Goal: Task Accomplishment & Management: Manage account settings

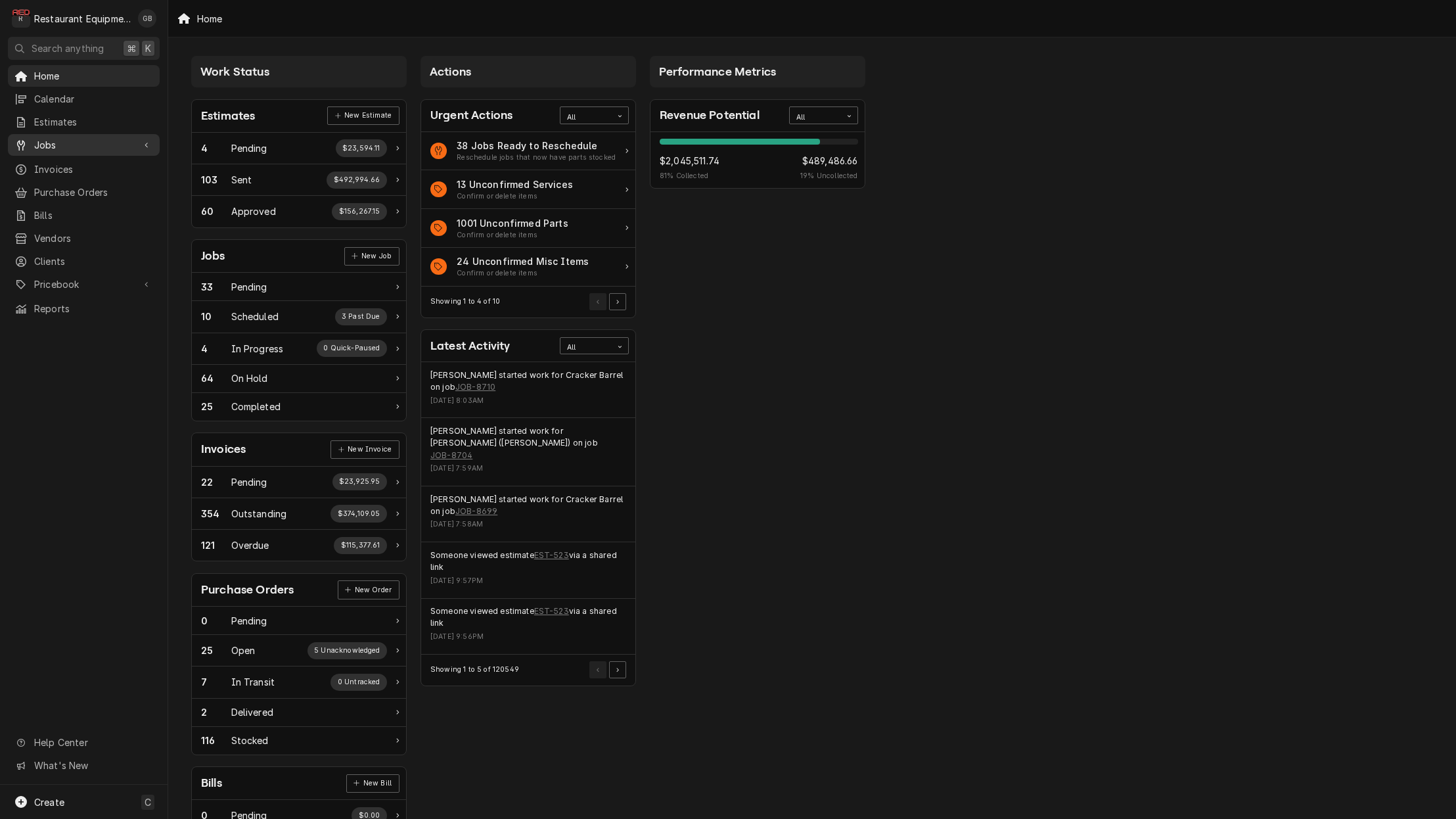
click at [38, 138] on span "Jobs" at bounding box center [84, 145] width 99 height 14
click at [37, 170] on div "Jobs" at bounding box center [84, 168] width 147 height 17
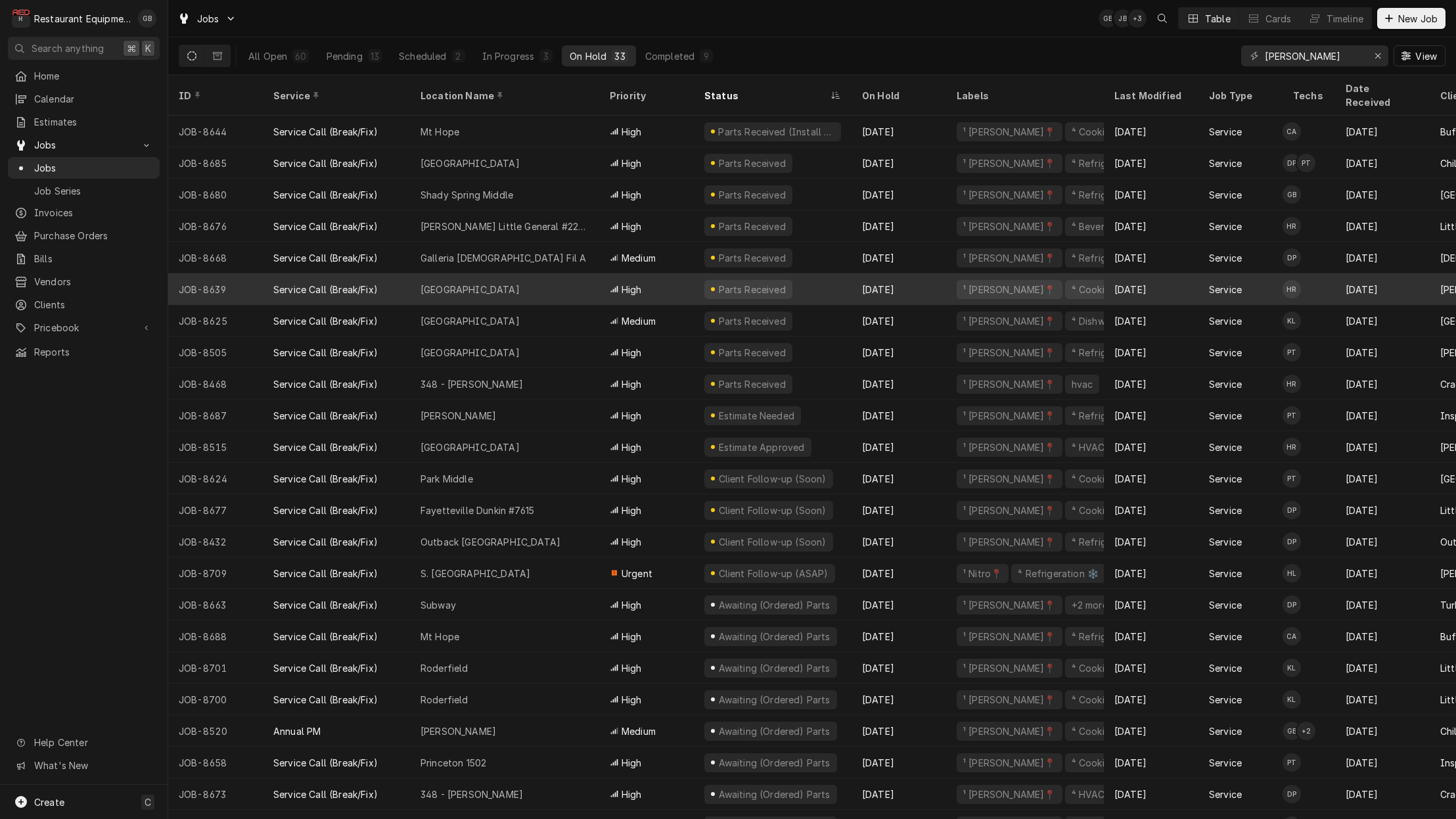
click at [543, 276] on div "Lewisburg Subway" at bounding box center [505, 289] width 189 height 32
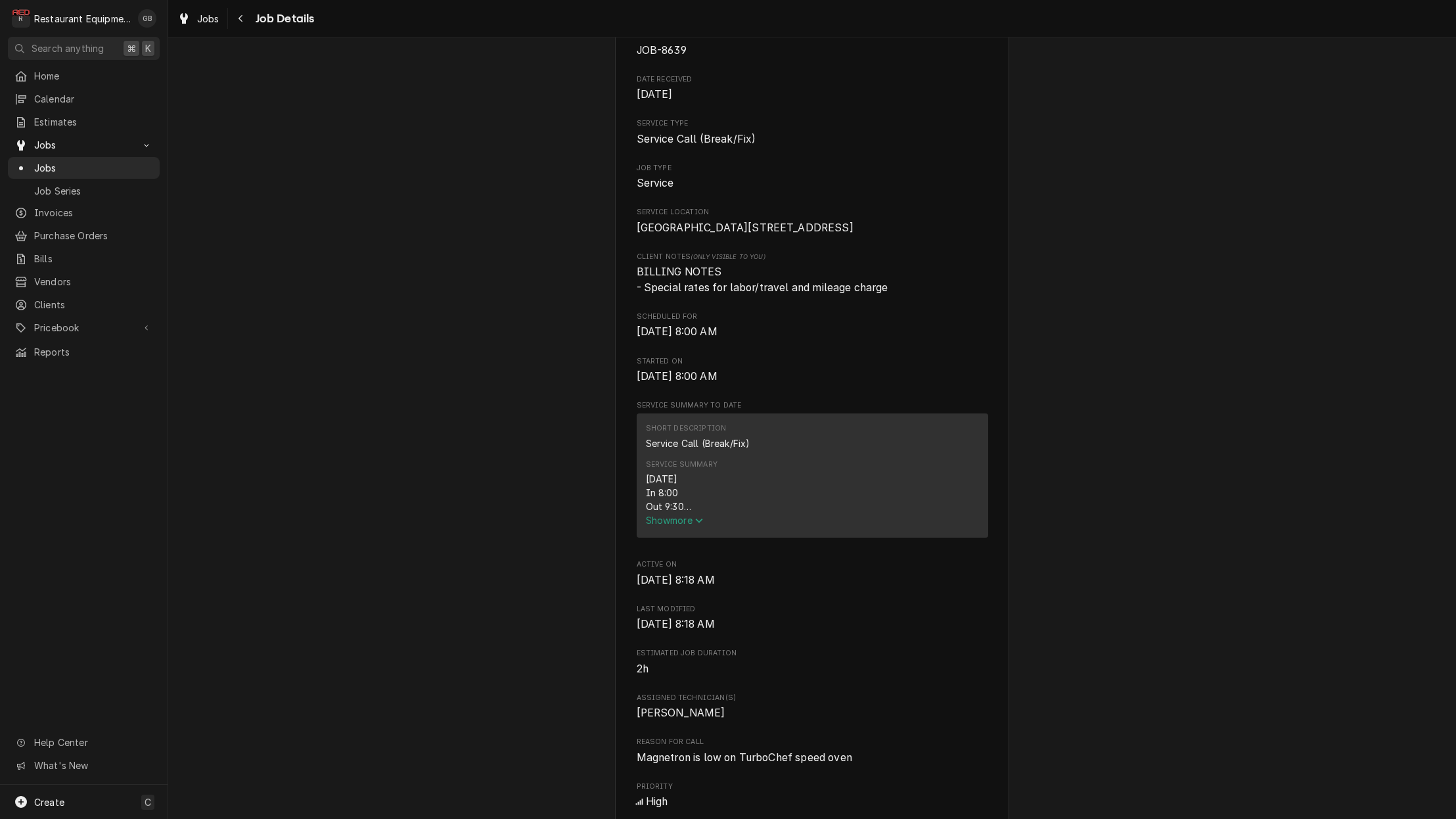
scroll to position [150, 0]
click at [244, 21] on div "Navigate back" at bounding box center [241, 19] width 13 height 13
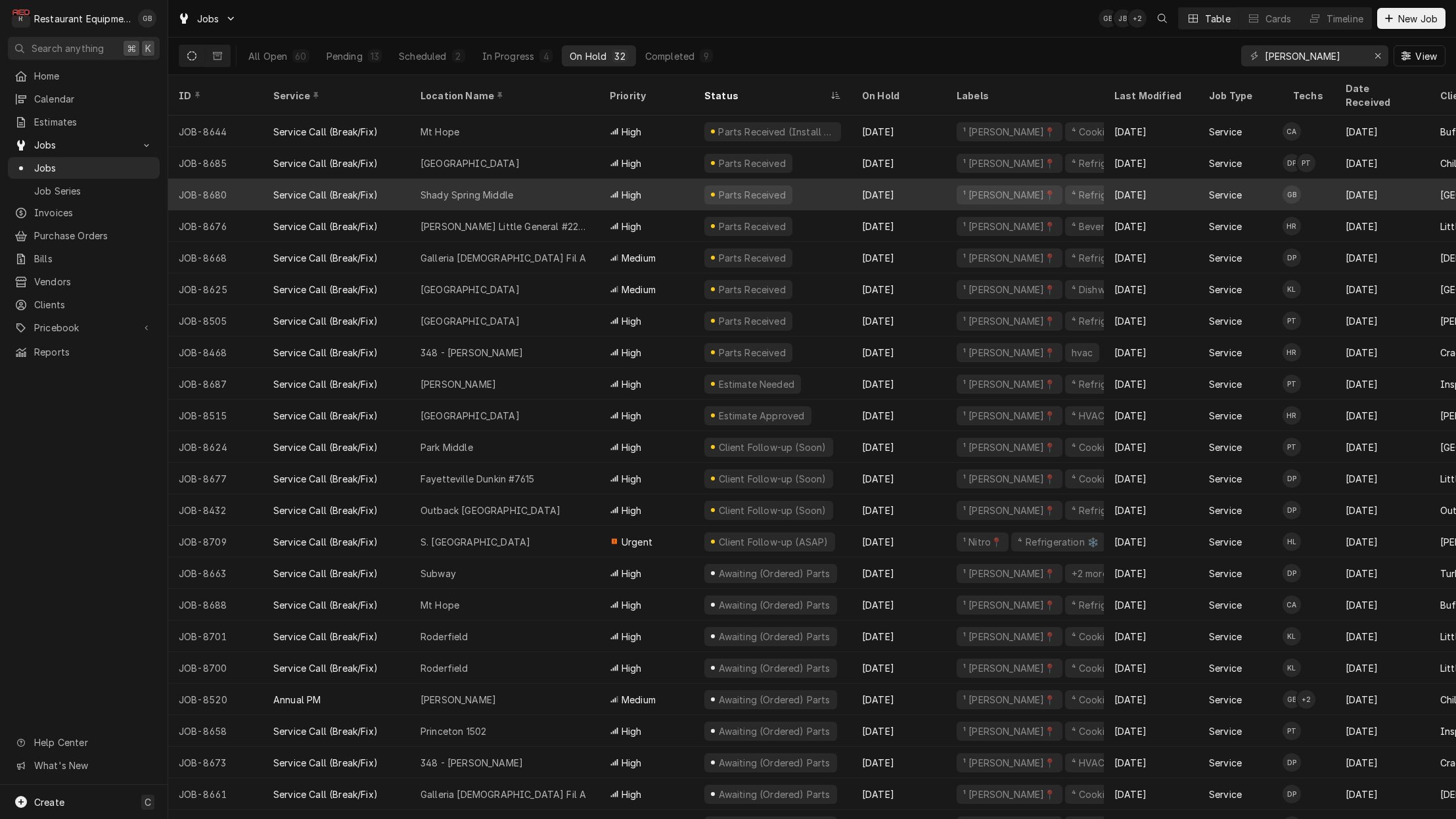
click at [437, 188] on div "Shady Spring Middle" at bounding box center [467, 194] width 93 height 14
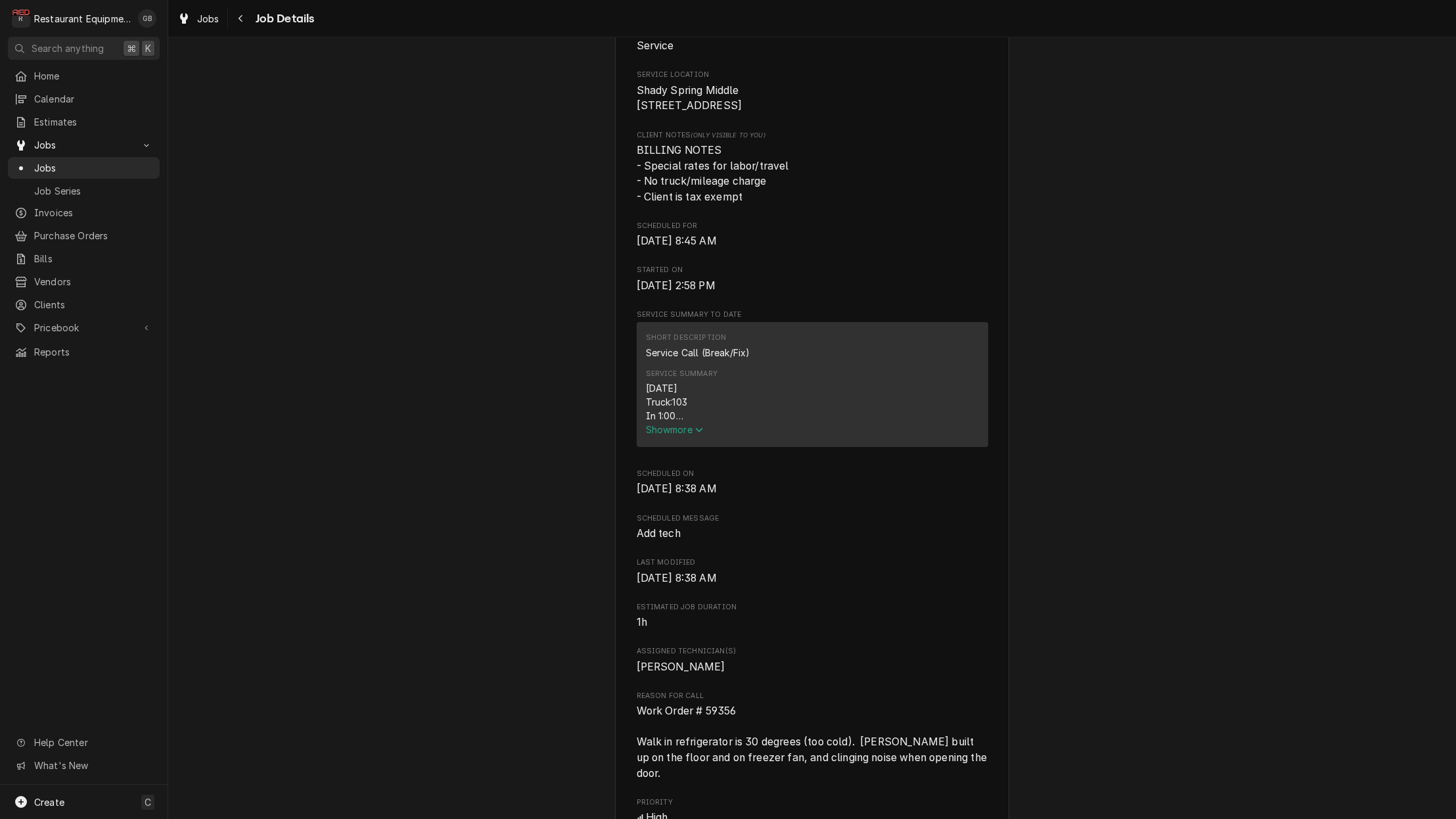
scroll to position [286, 0]
click at [689, 433] on span "Show more" at bounding box center [675, 428] width 58 height 11
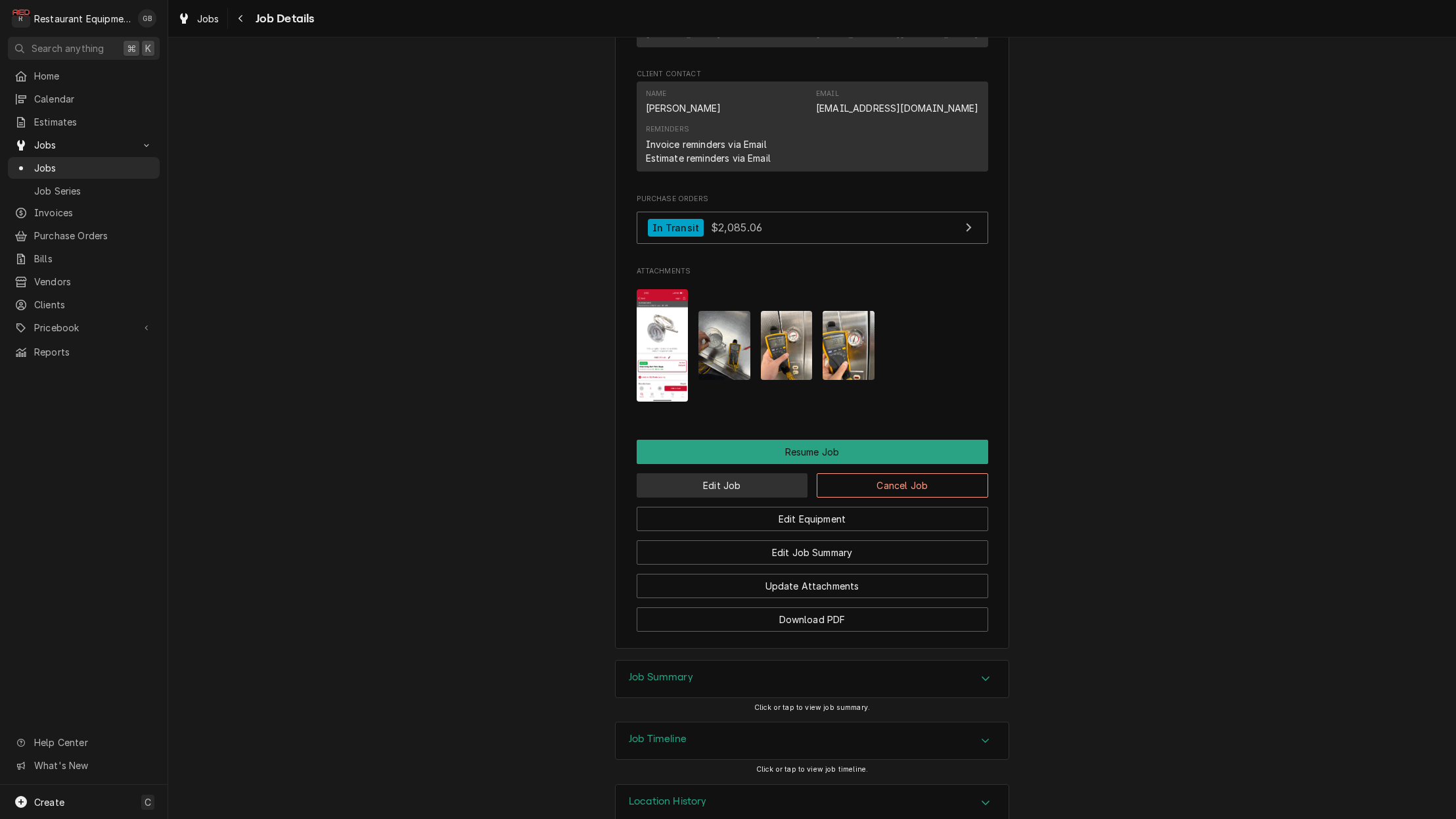
scroll to position [0, 1]
click at [763, 474] on button "Edit Job" at bounding box center [722, 486] width 172 height 24
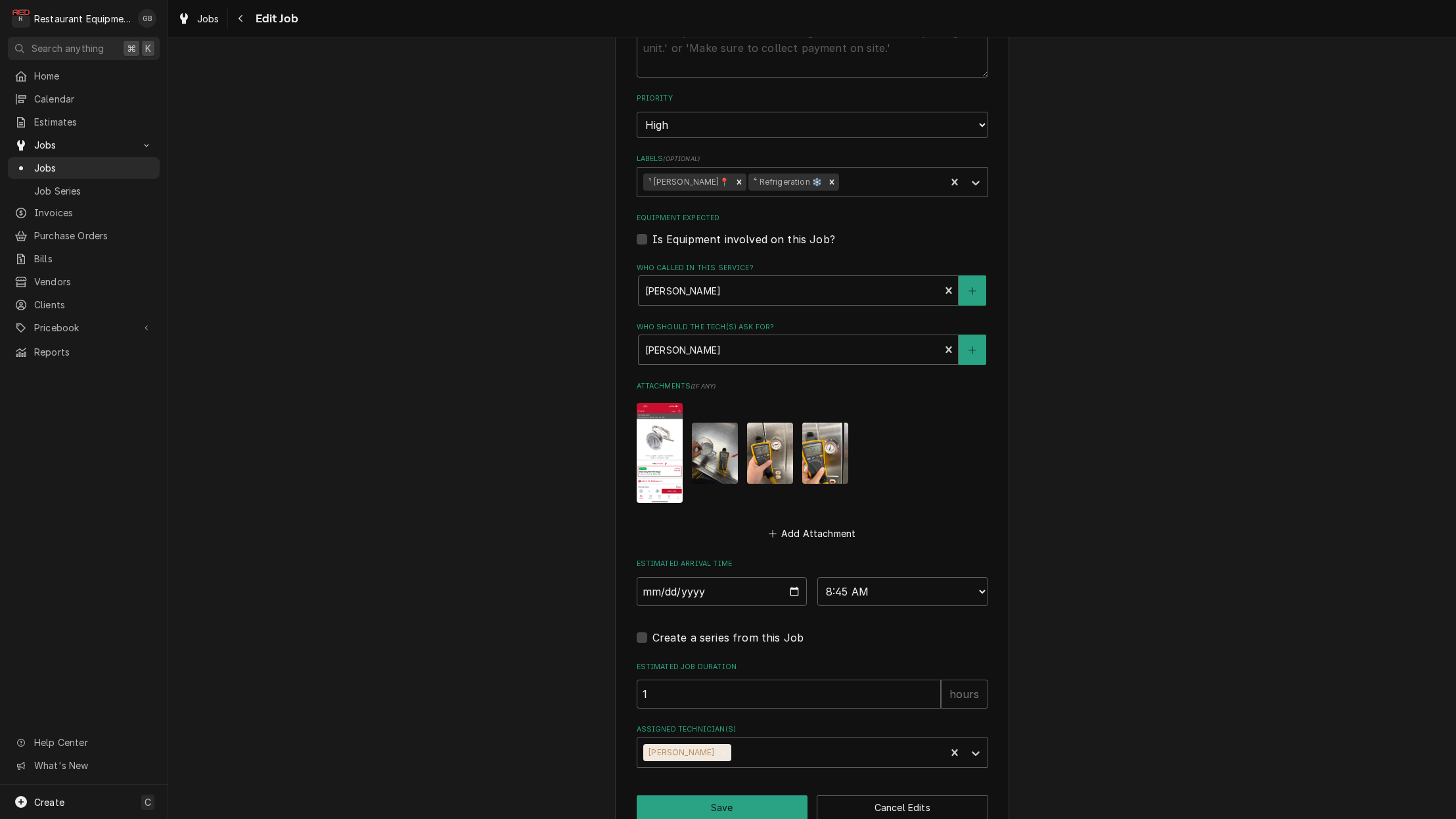
scroll to position [745, 0]
click at [743, 796] on button "Save" at bounding box center [722, 808] width 172 height 24
type textarea "x"
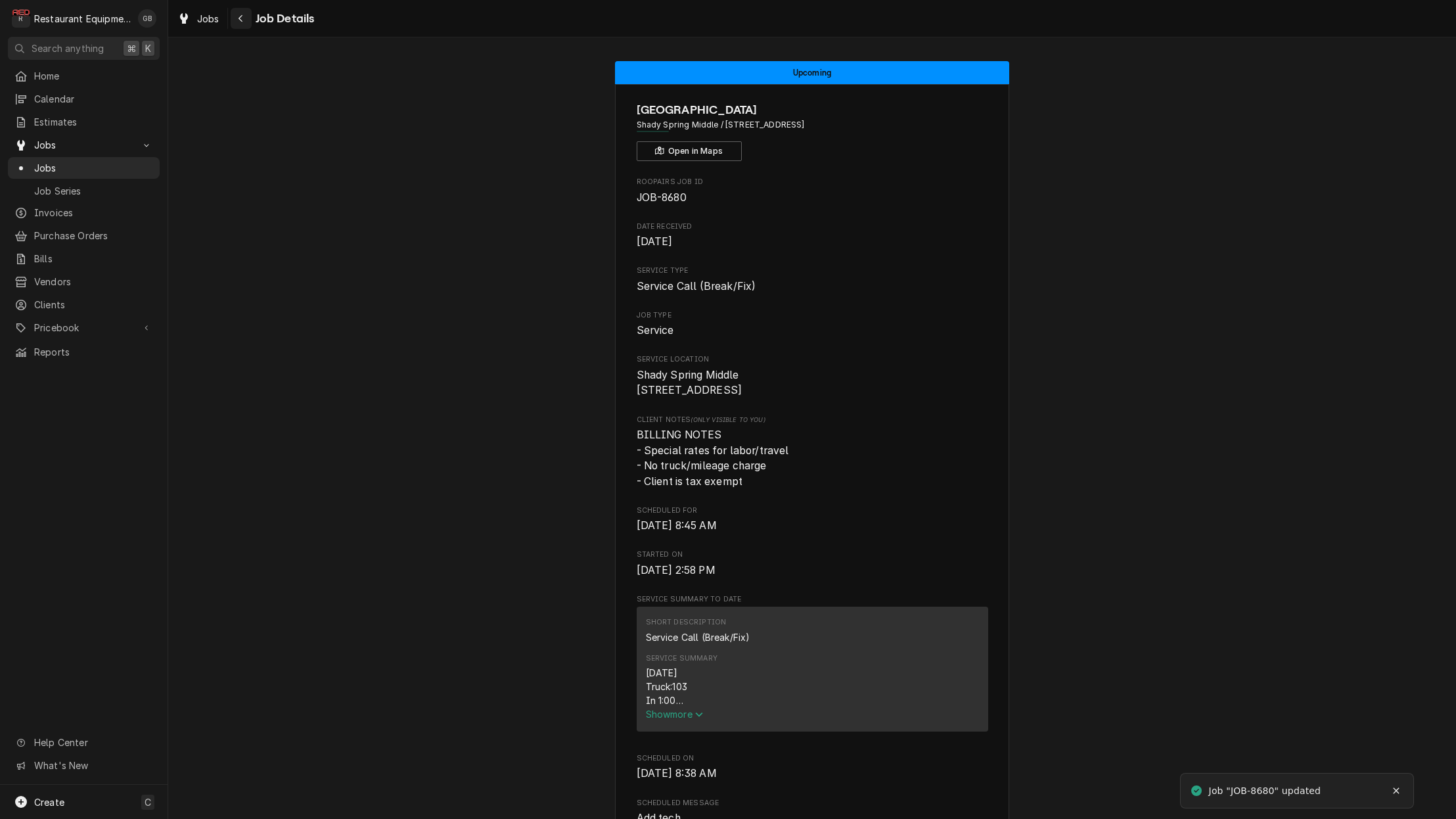
click at [248, 25] on button "Navigate back" at bounding box center [240, 18] width 21 height 21
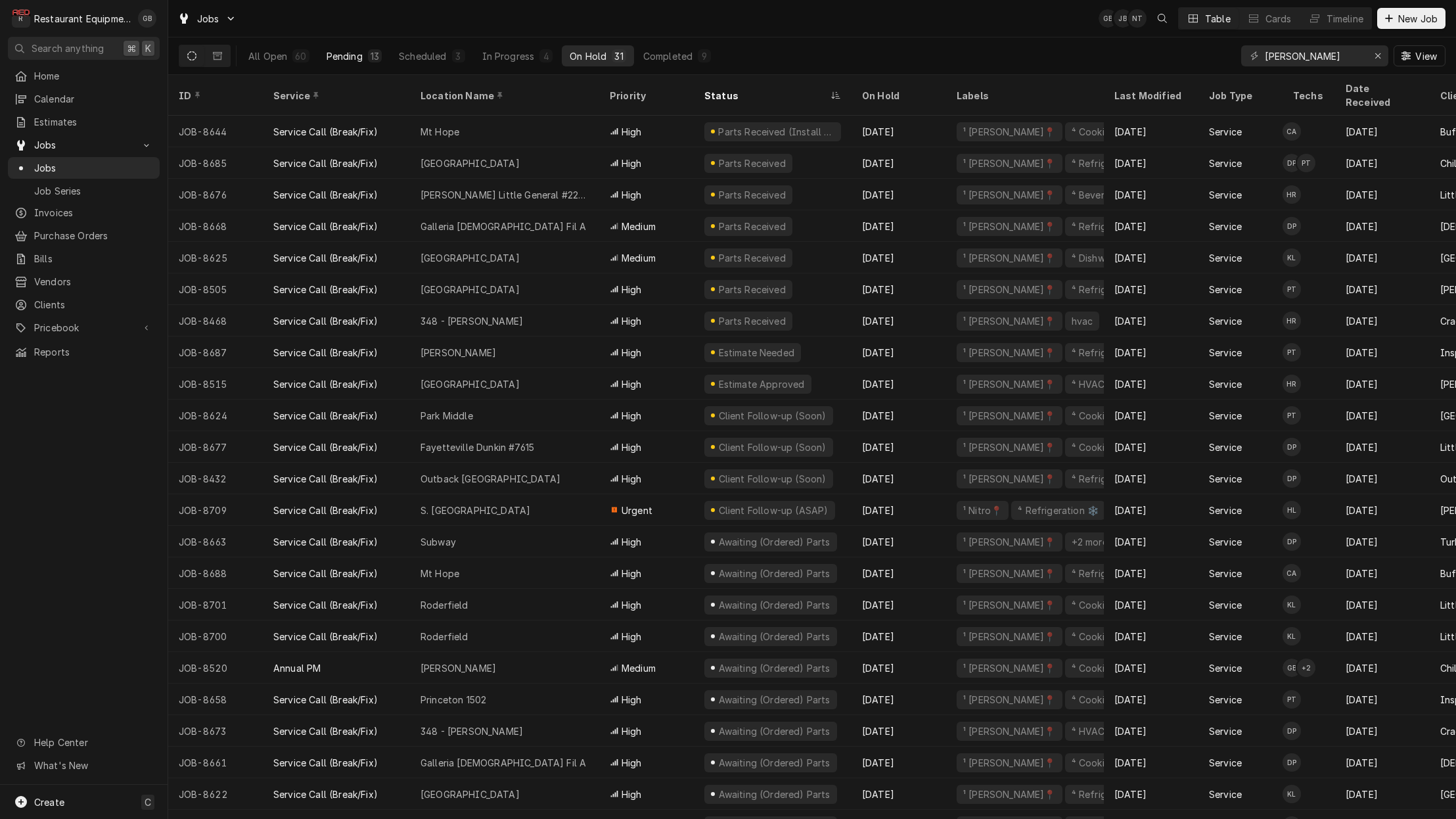
click at [349, 58] on div "Pending" at bounding box center [344, 56] width 36 height 14
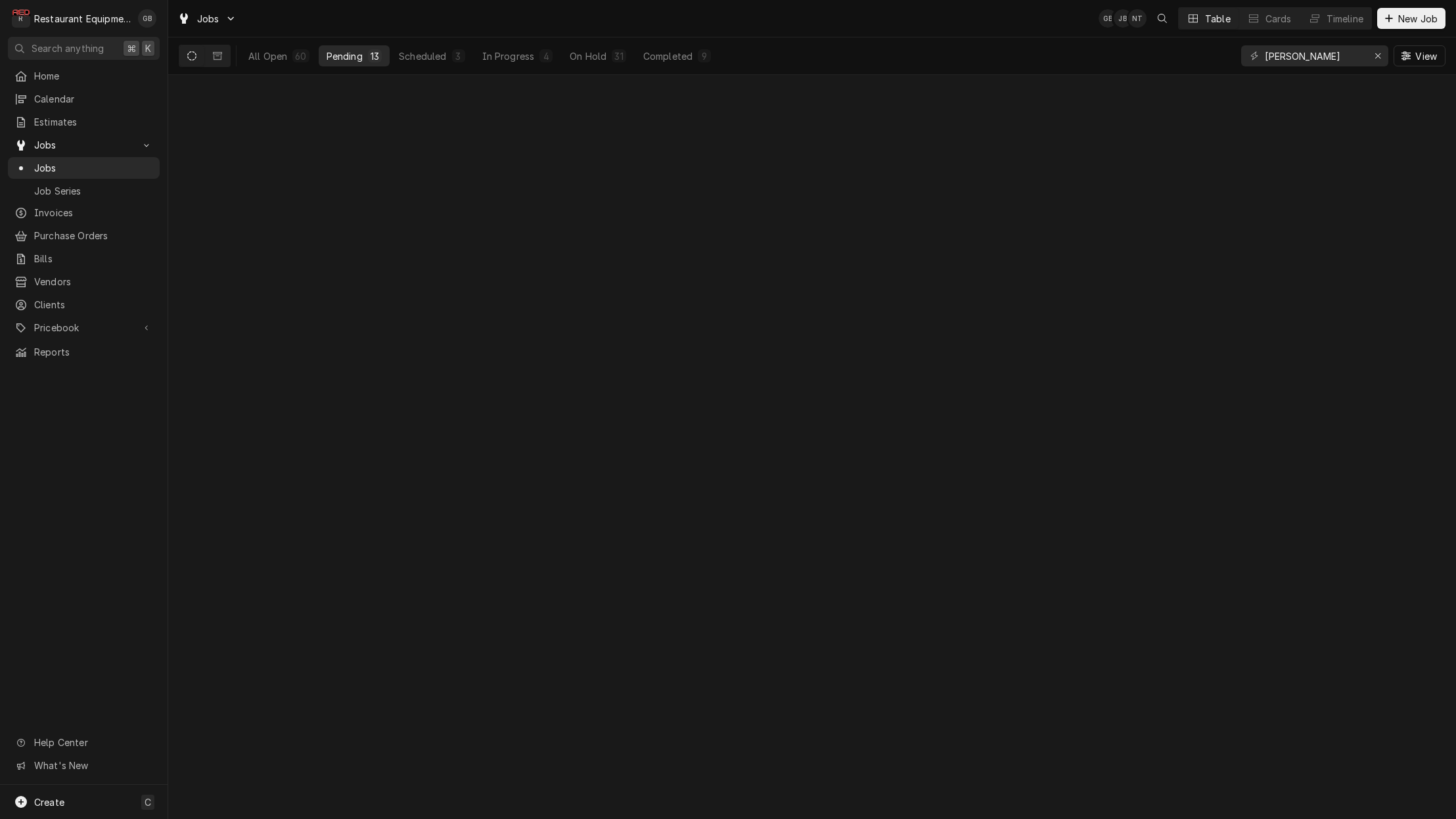
click at [349, 58] on div "Pending" at bounding box center [344, 56] width 36 height 14
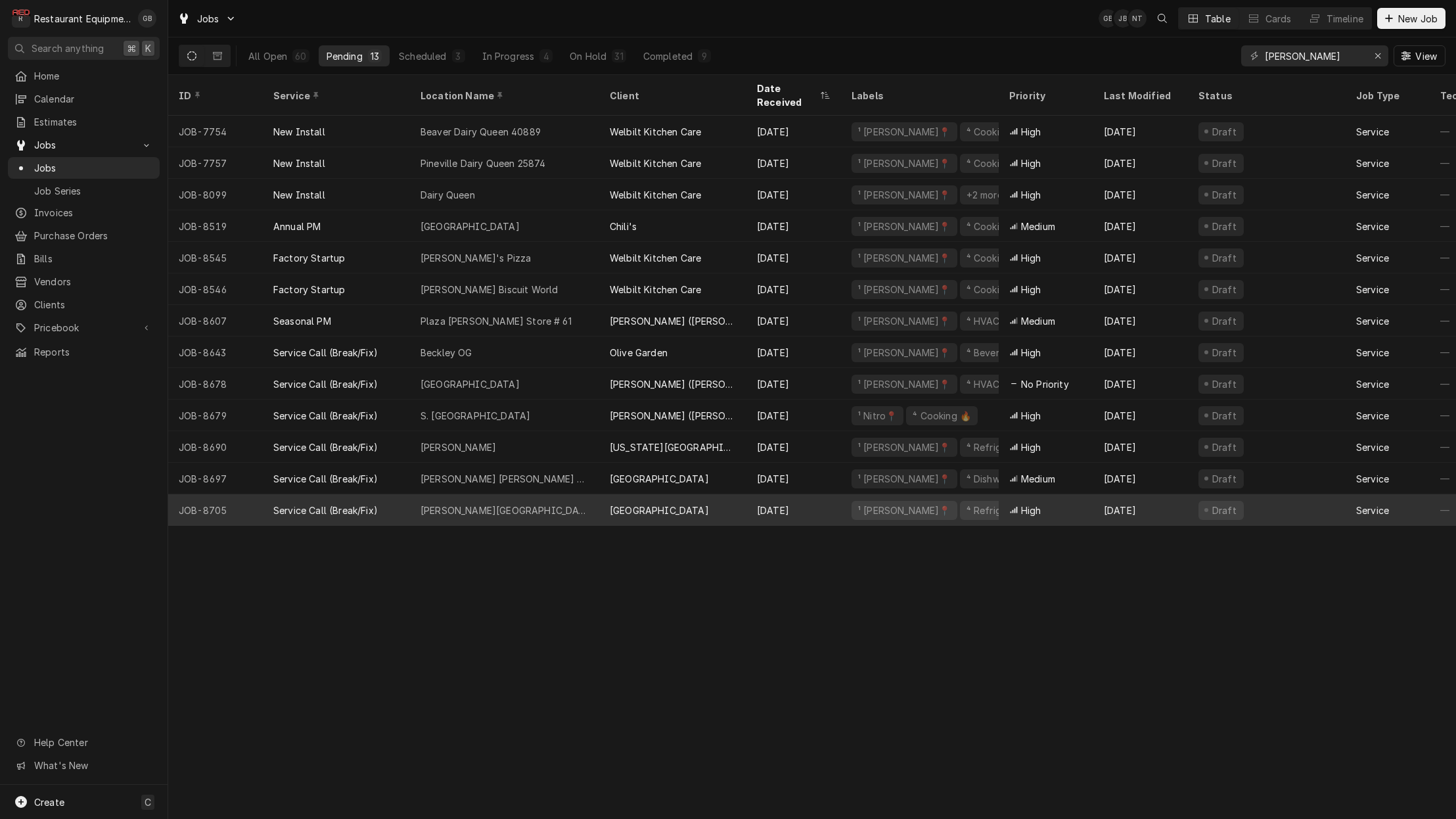
click at [469, 494] on div "Maxwell Hill Elementary" at bounding box center [505, 510] width 189 height 32
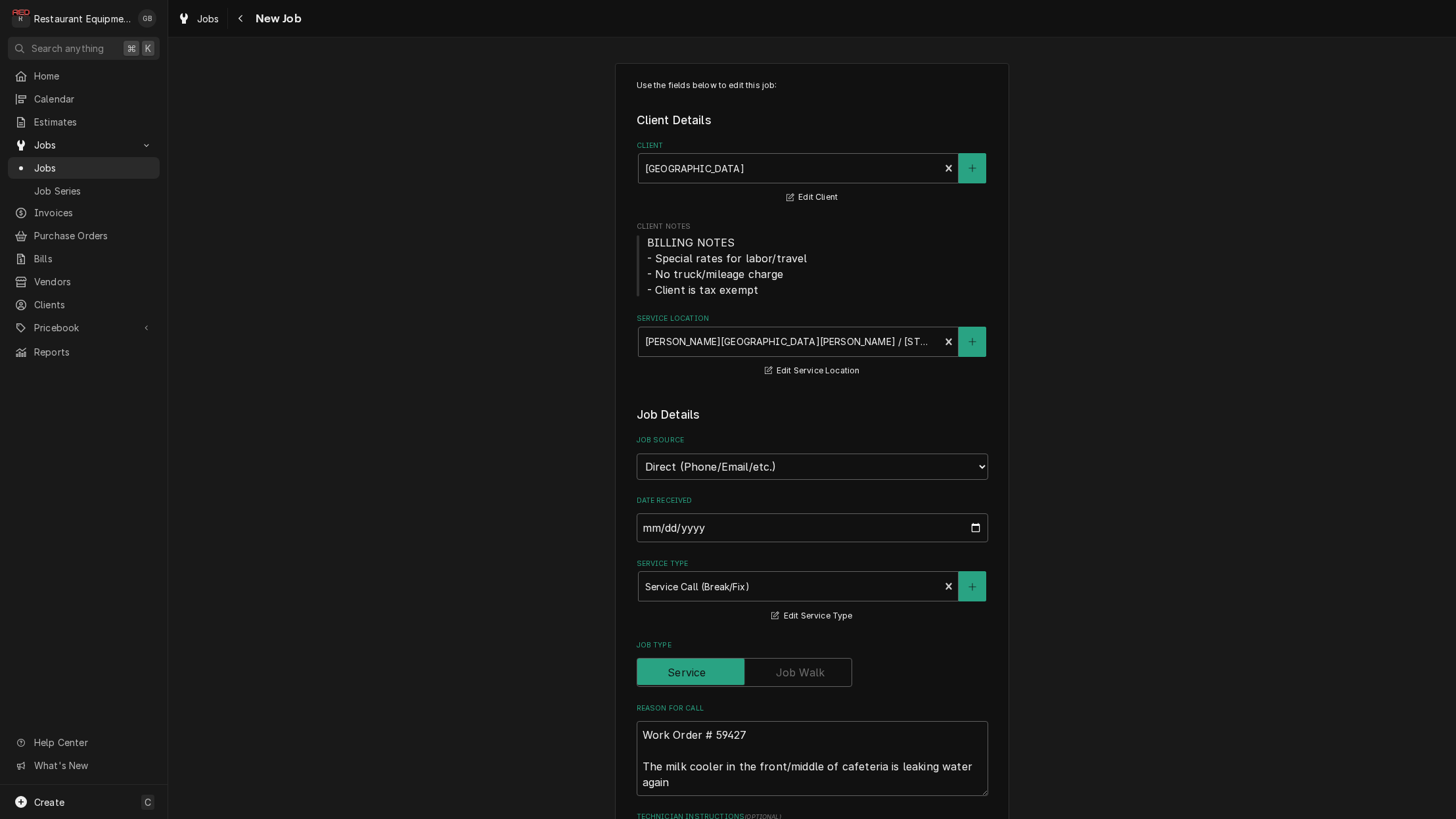
type textarea "x"
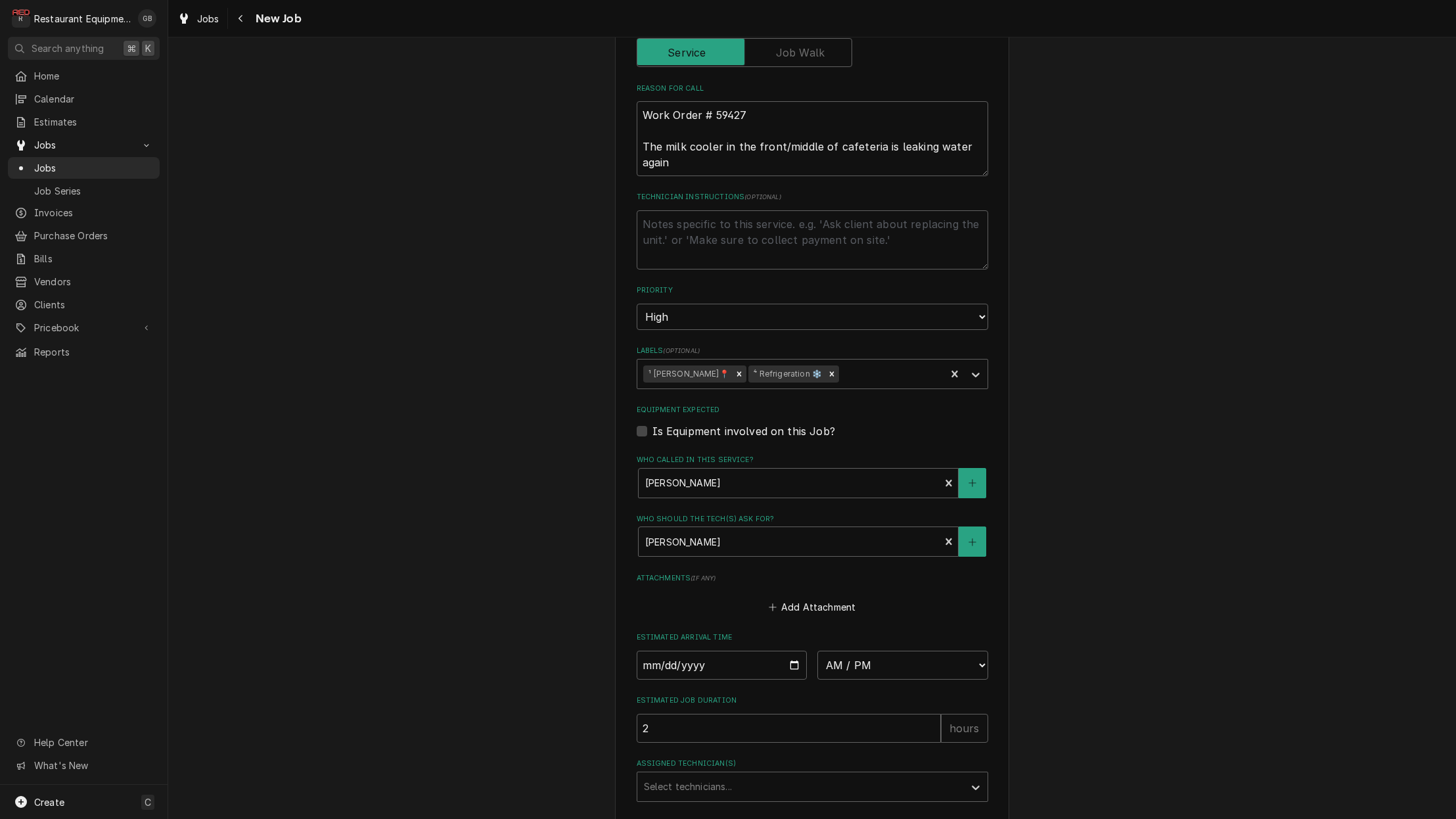
scroll to position [620, 0]
click at [670, 650] on input "Date" at bounding box center [722, 664] width 171 height 29
type input "[DATE]"
type textarea "x"
select select "09:15:00"
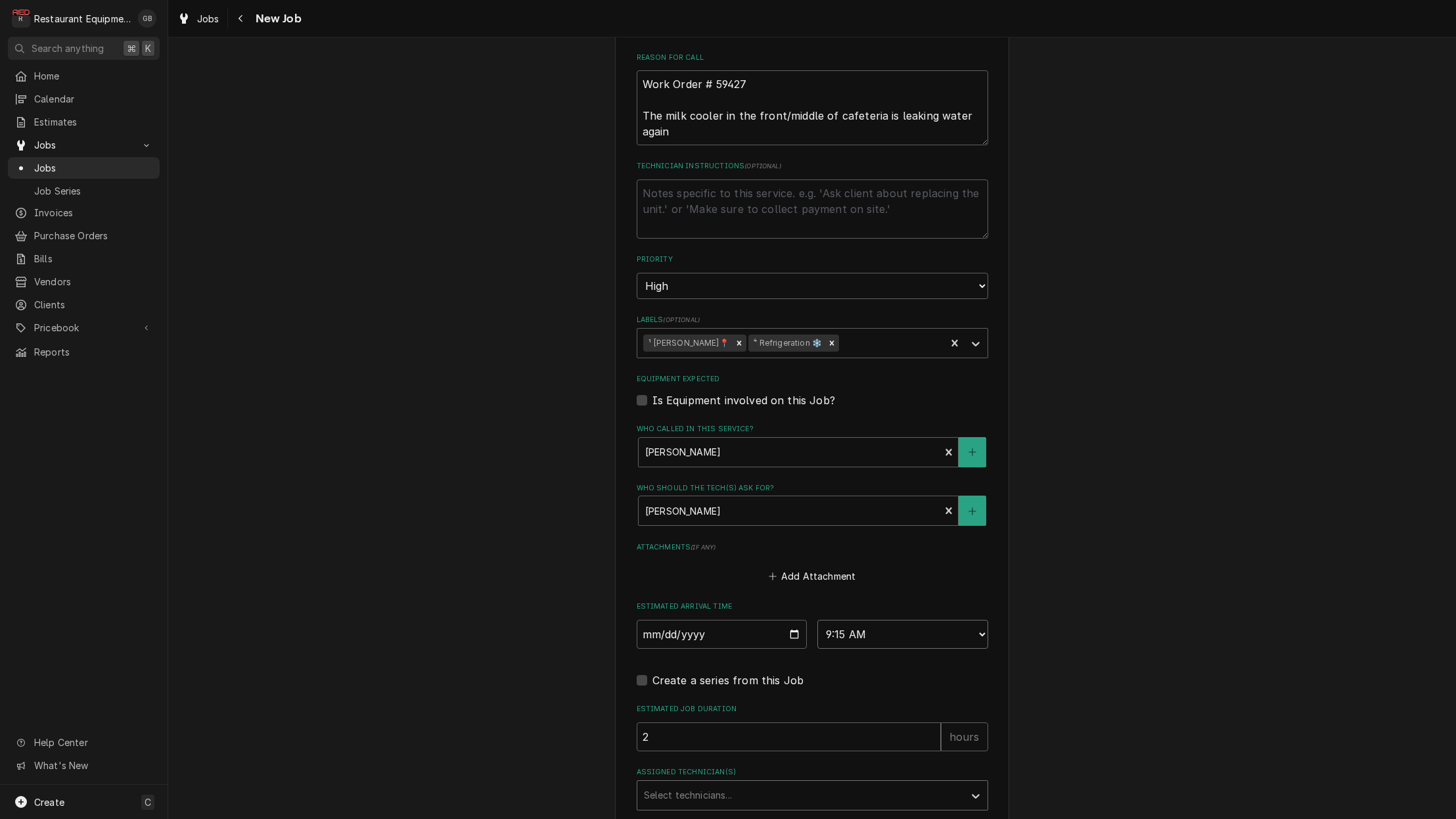
scroll to position [658, 0]
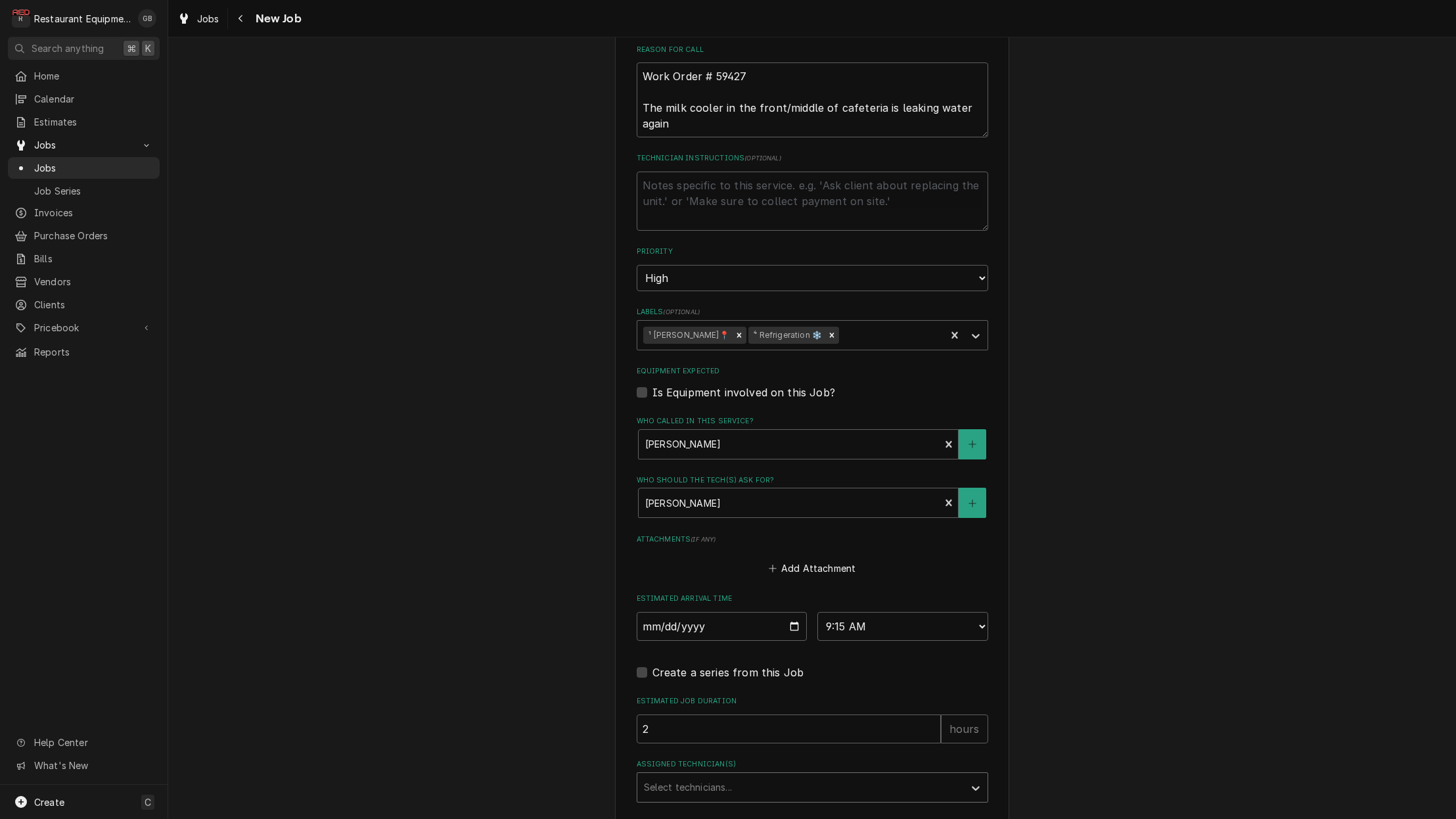
click at [864, 775] on div "Assigned Technician(s)" at bounding box center [801, 786] width 314 height 23
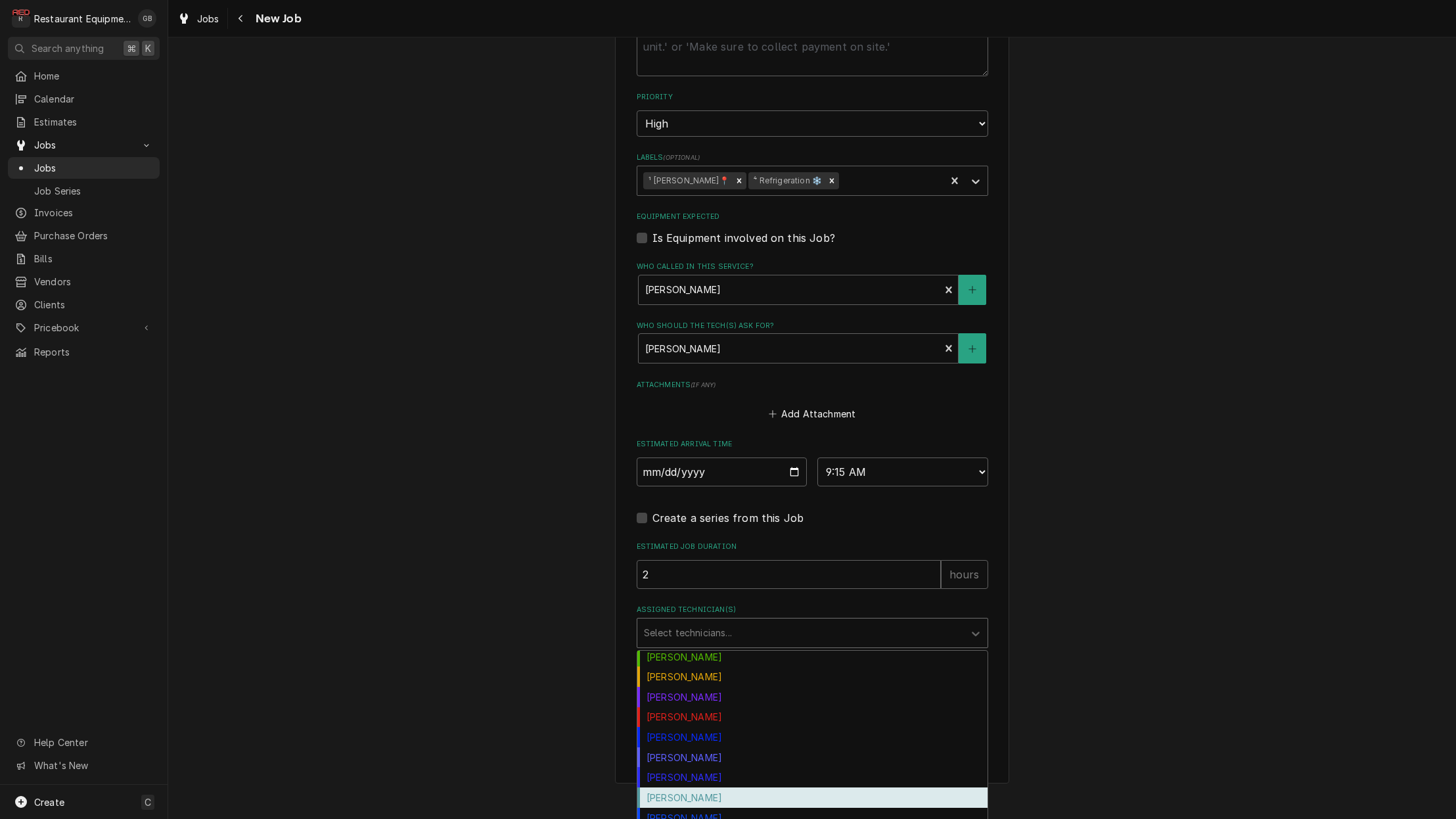
scroll to position [145, 0]
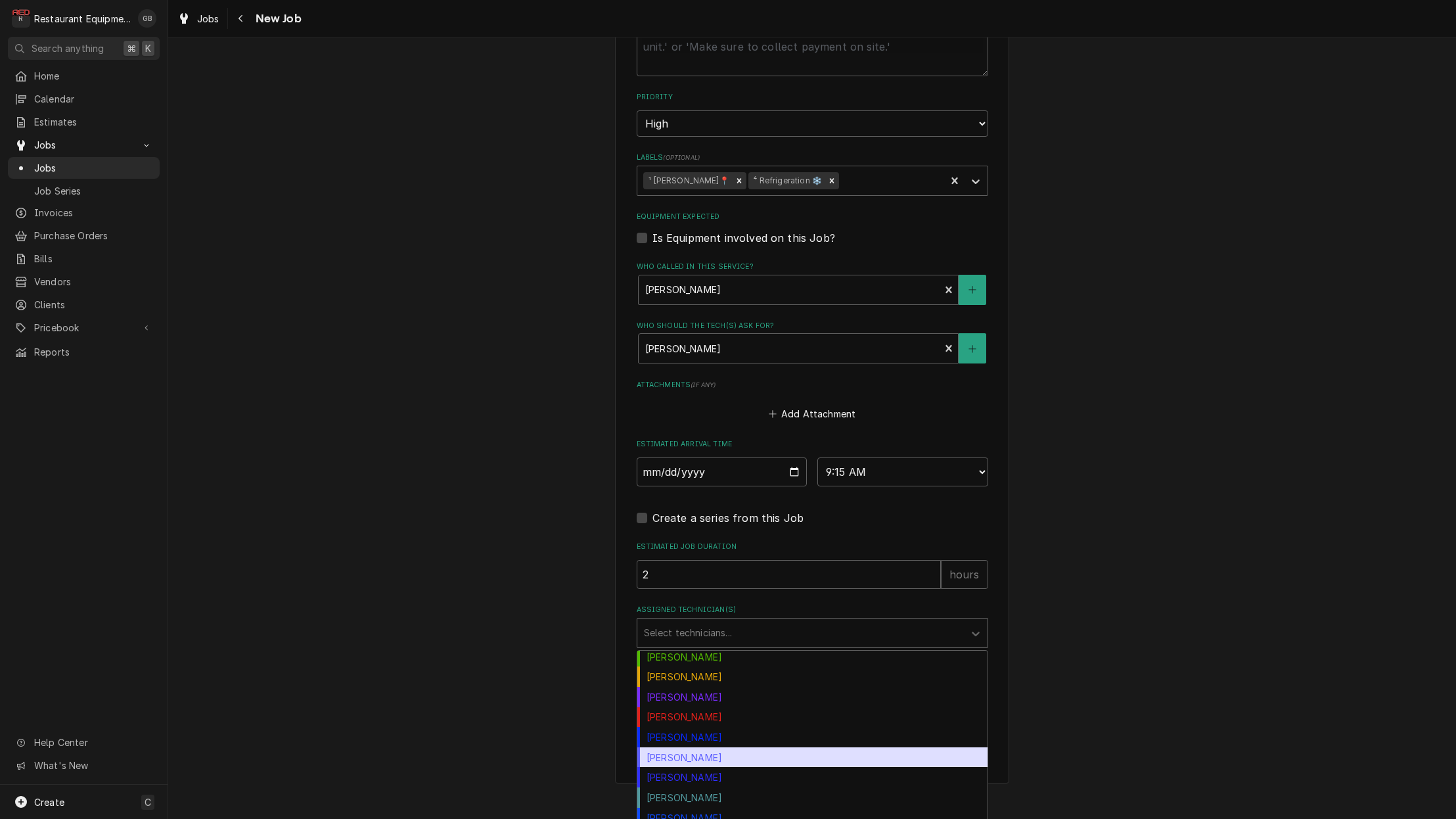
click at [708, 748] on div "Paxton Turner" at bounding box center [812, 758] width 350 height 20
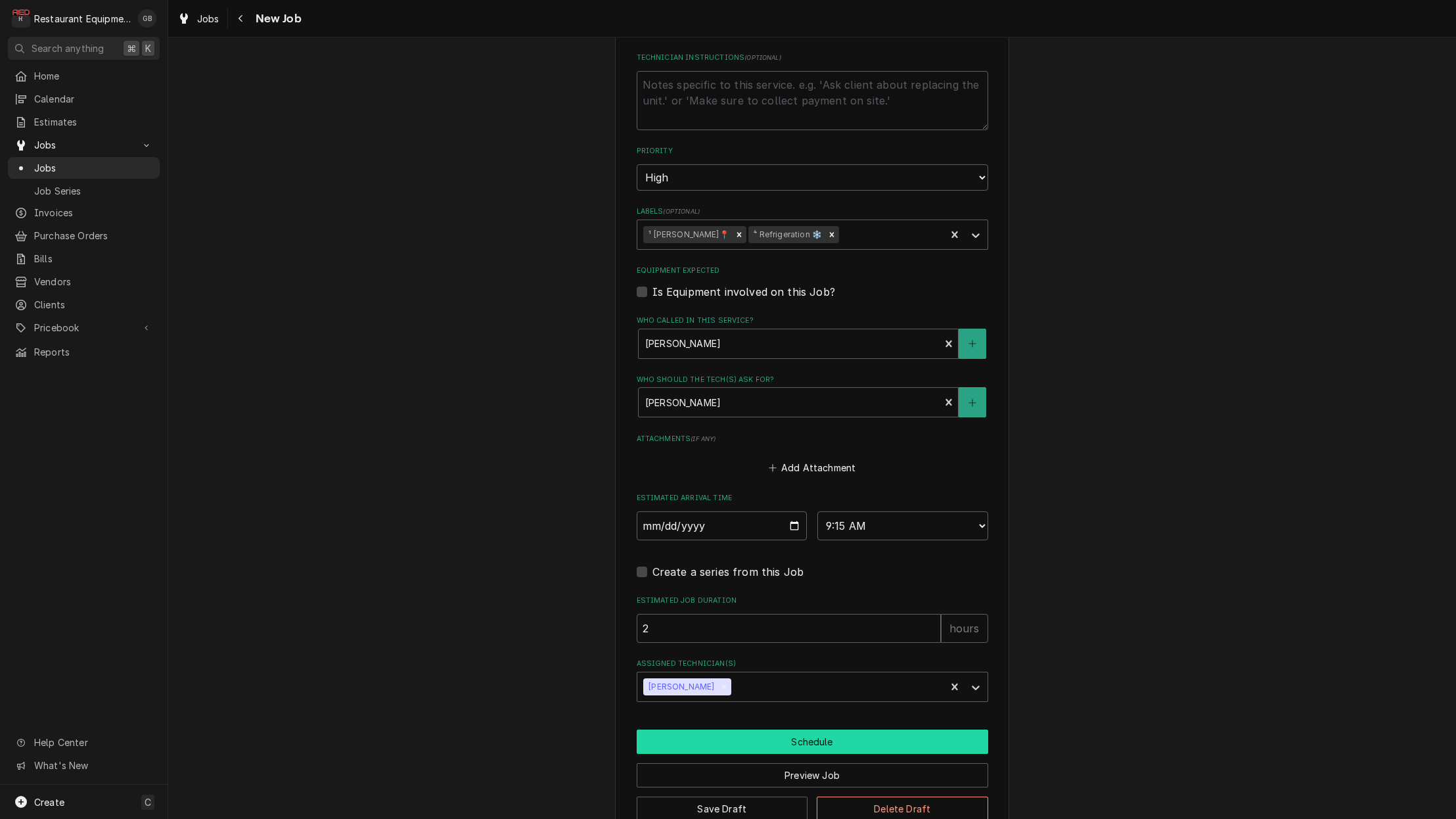
click at [849, 730] on button "Schedule" at bounding box center [812, 742] width 352 height 24
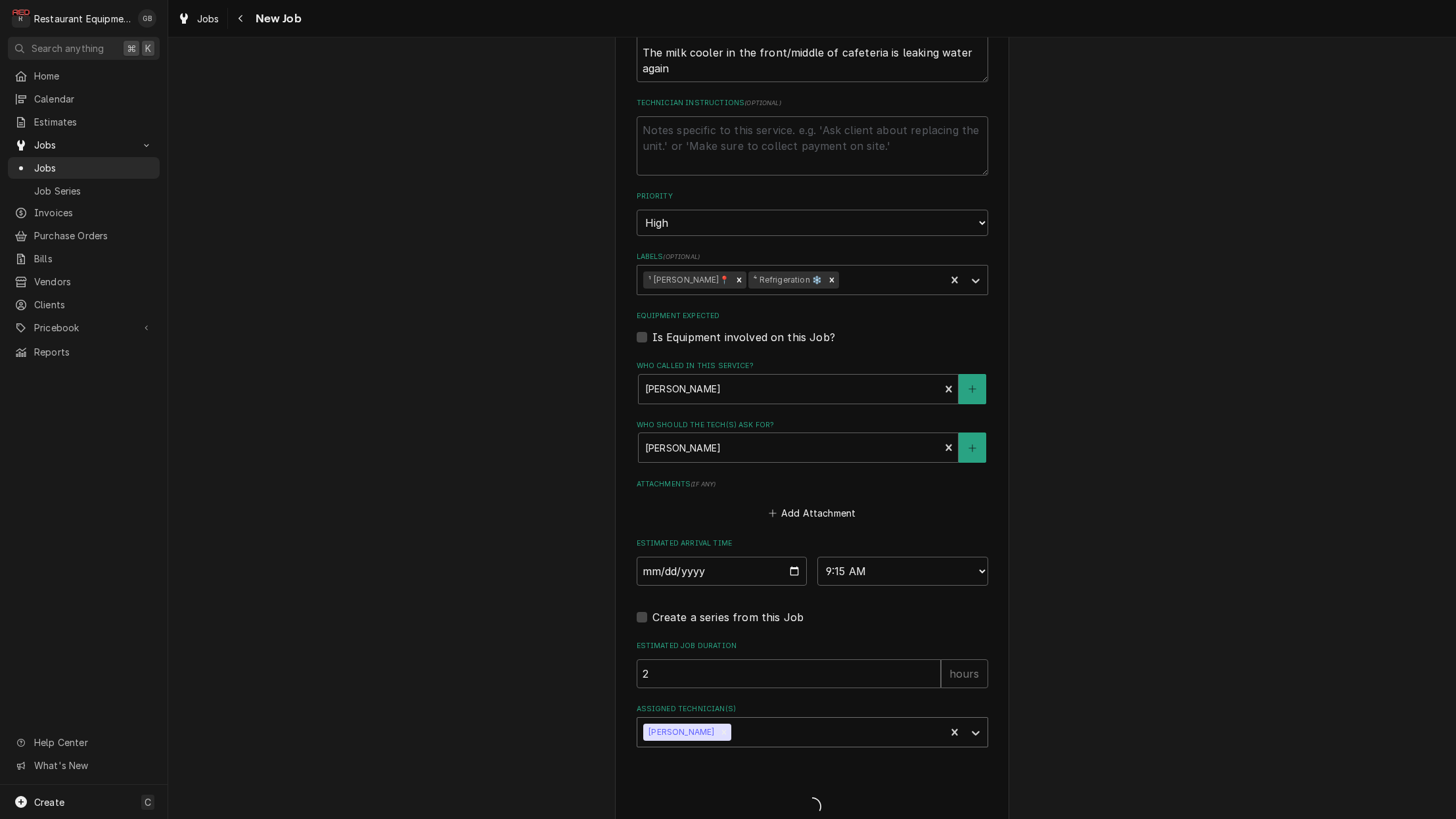
type textarea "x"
